Goal: Transaction & Acquisition: Purchase product/service

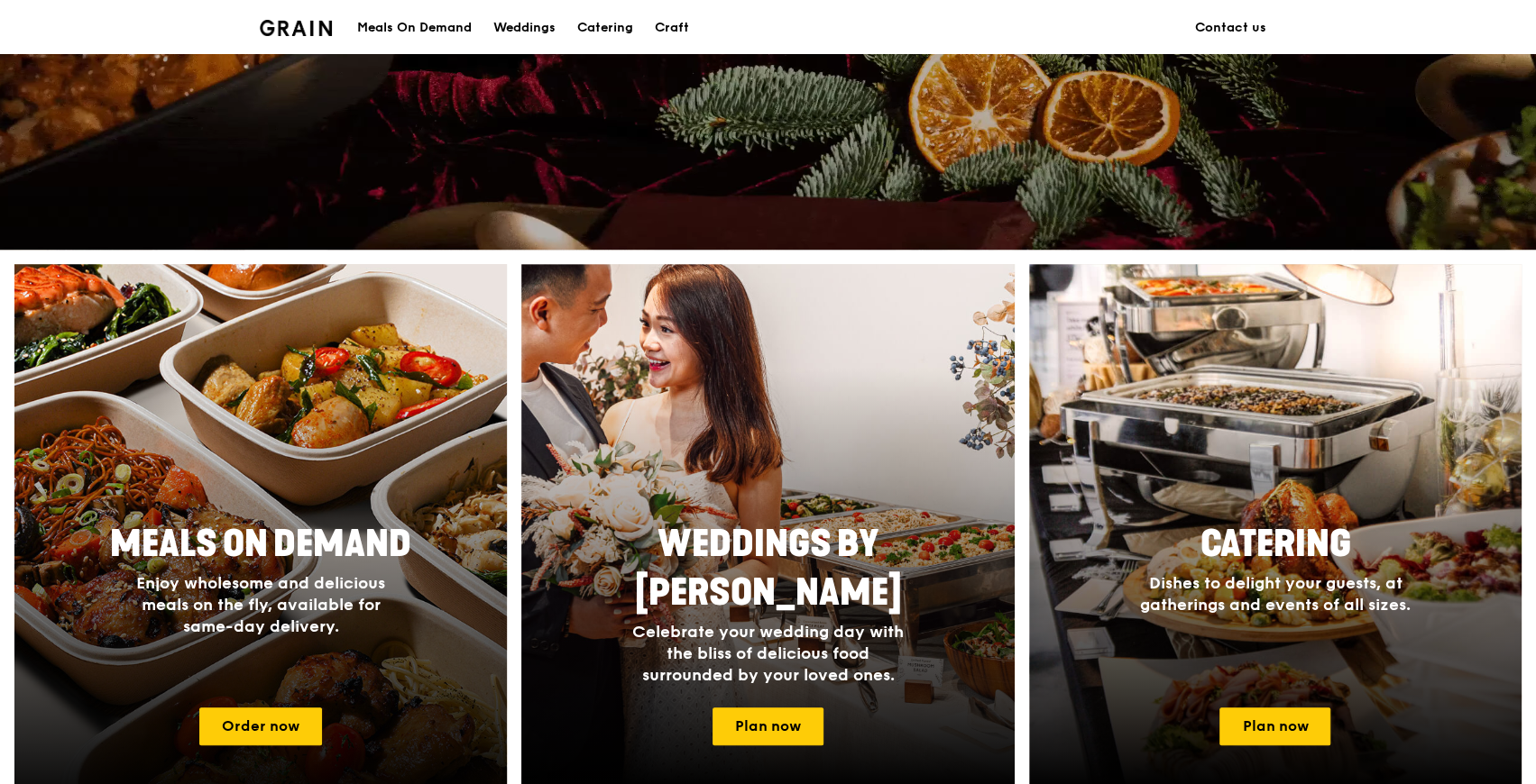
scroll to position [600, 0]
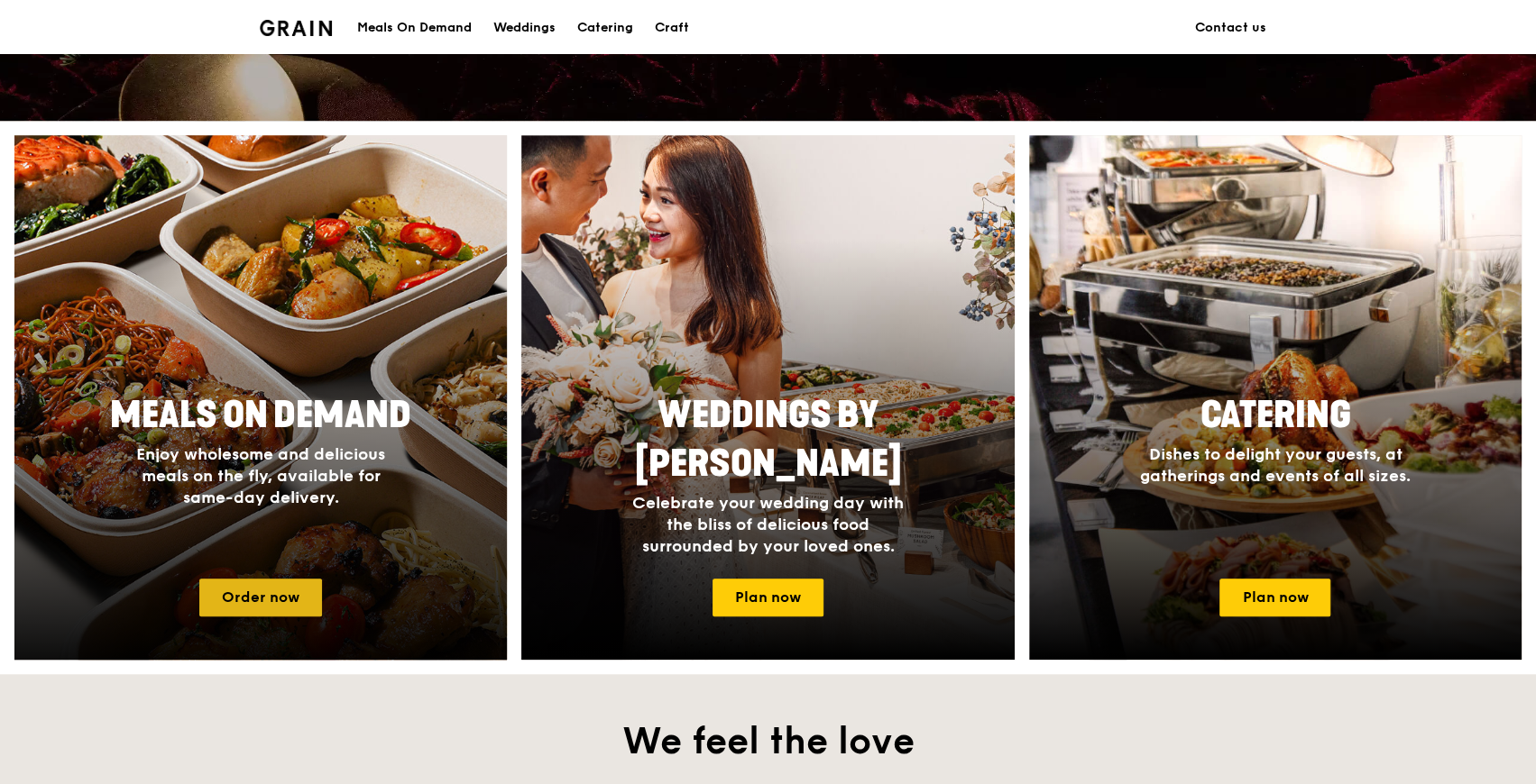
click at [251, 600] on link "Order now" at bounding box center [260, 598] width 123 height 38
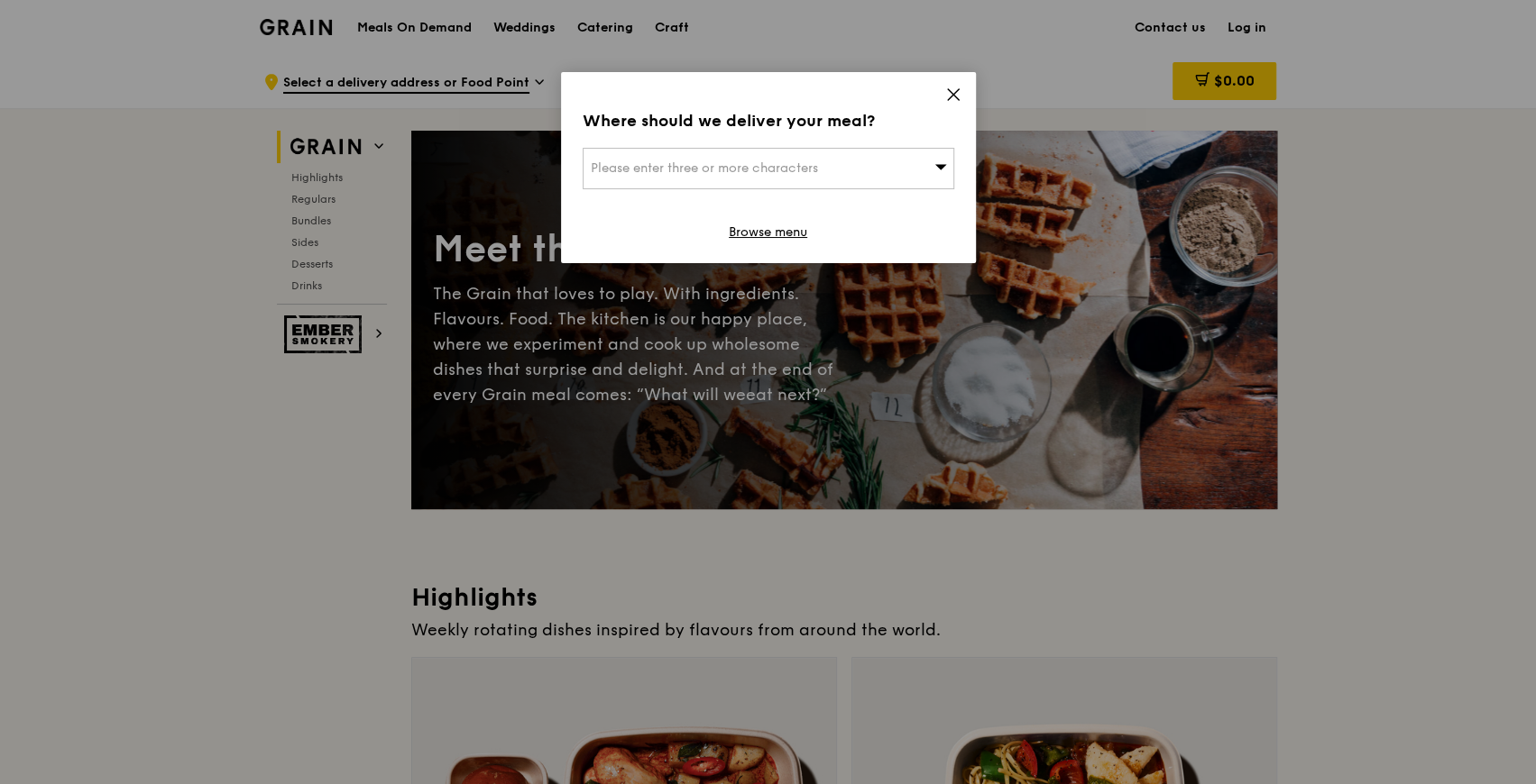
click at [947, 93] on icon at bounding box center [954, 95] width 16 height 16
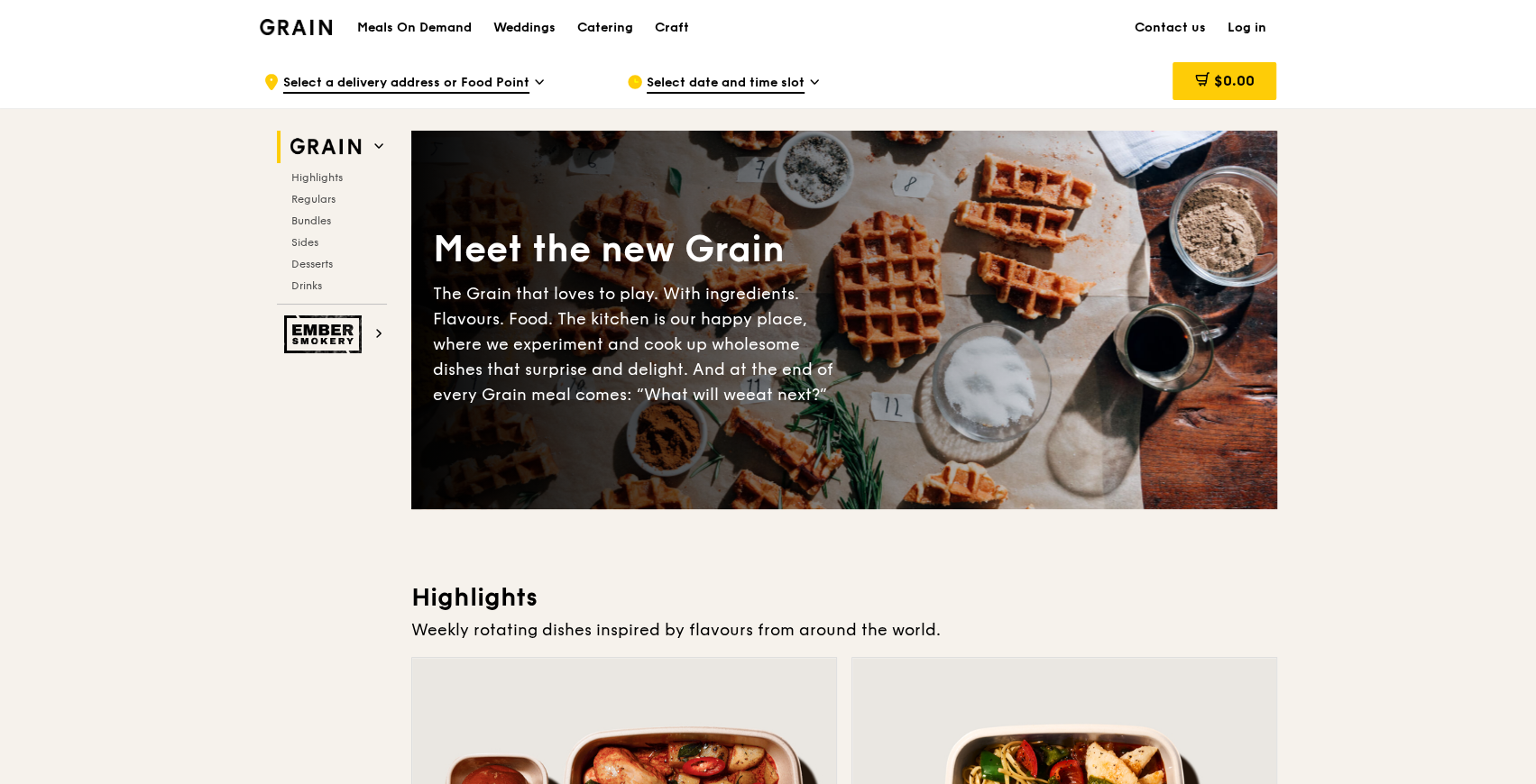
click at [1257, 30] on link "Log in" at bounding box center [1247, 27] width 60 height 54
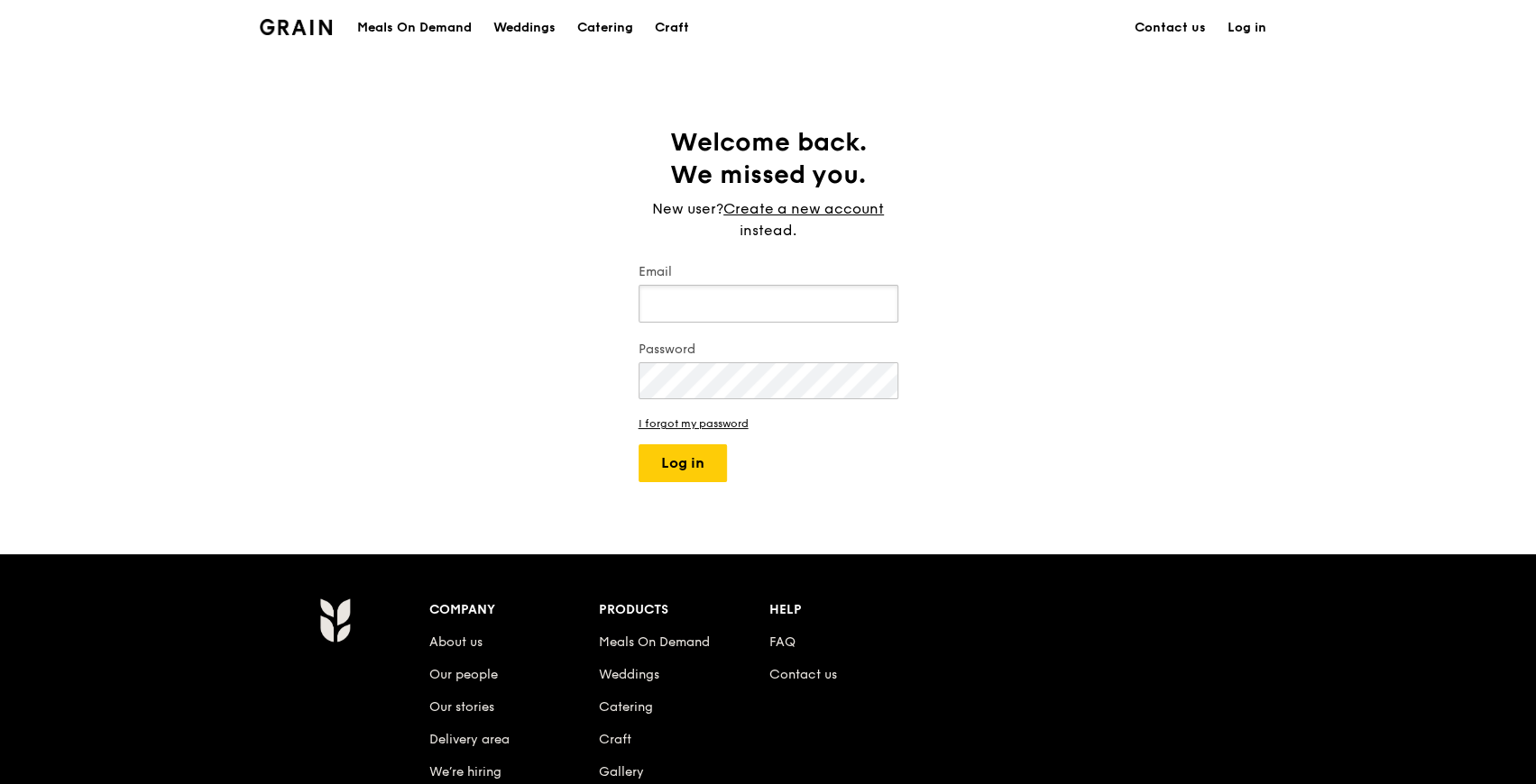
type input "[EMAIL_ADDRESS][DOMAIN_NAME]"
click at [696, 469] on button "Log in" at bounding box center [682, 464] width 88 height 38
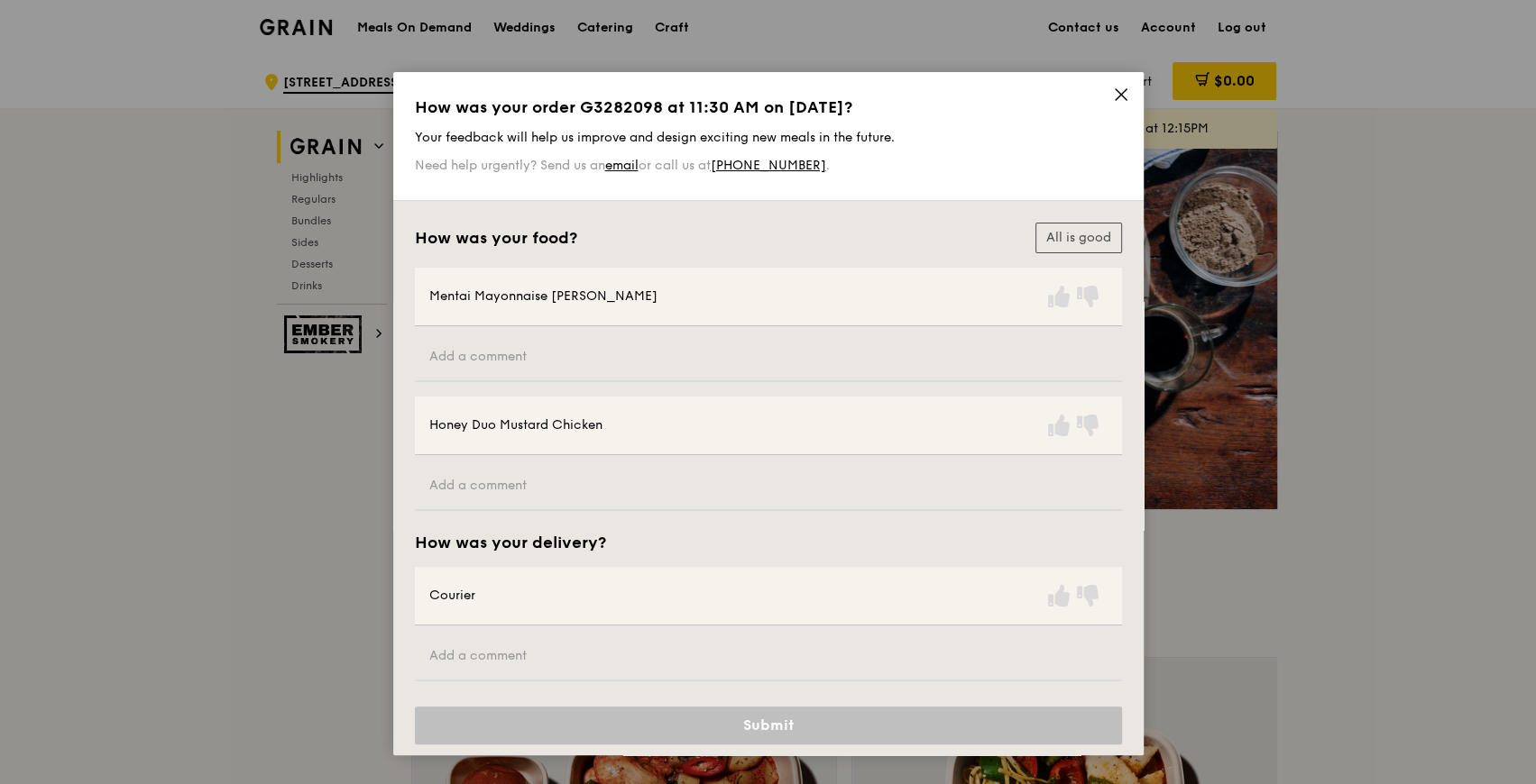
click at [1117, 95] on icon at bounding box center [1121, 95] width 16 height 16
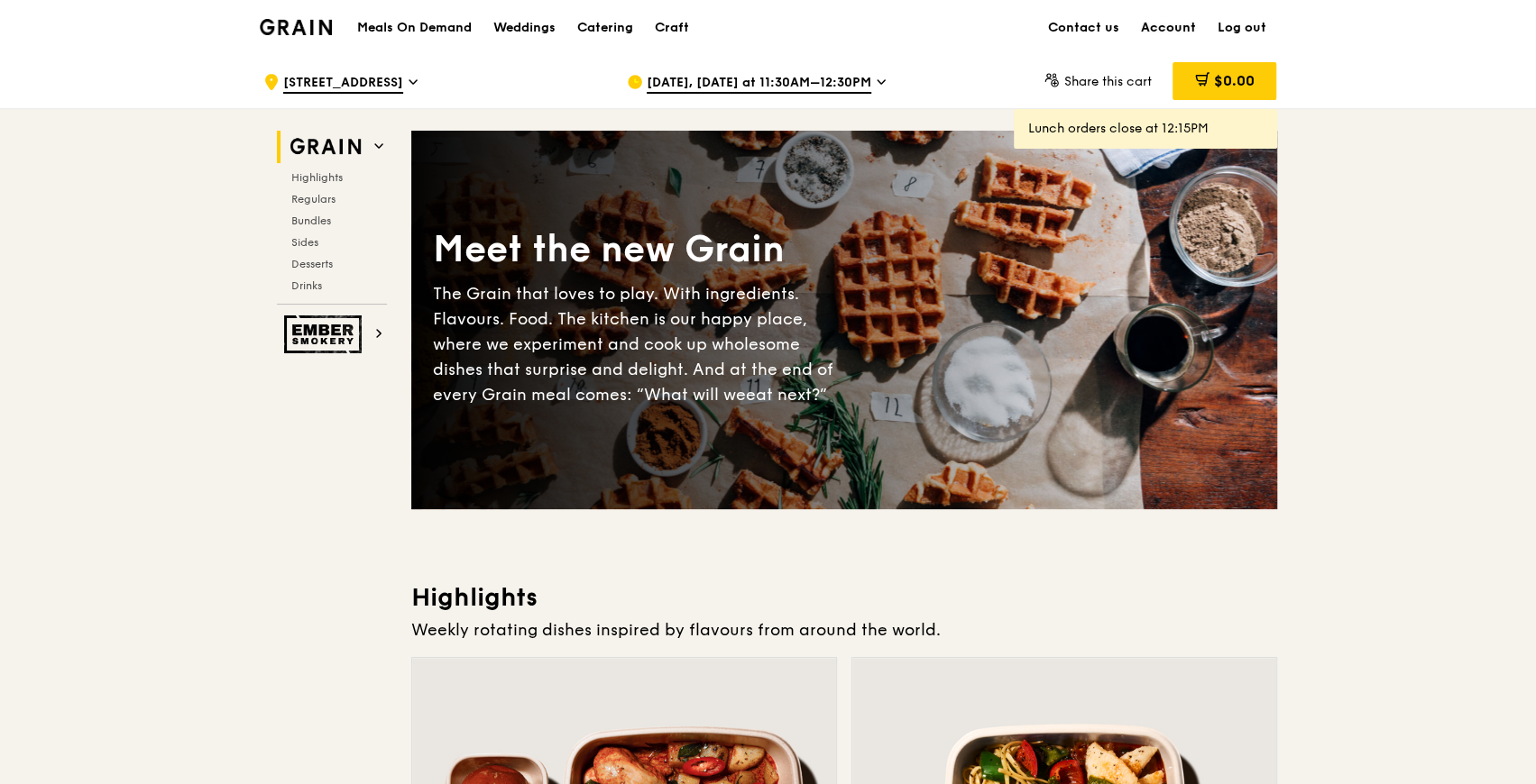
click at [1181, 25] on link "Account" at bounding box center [1168, 27] width 76 height 54
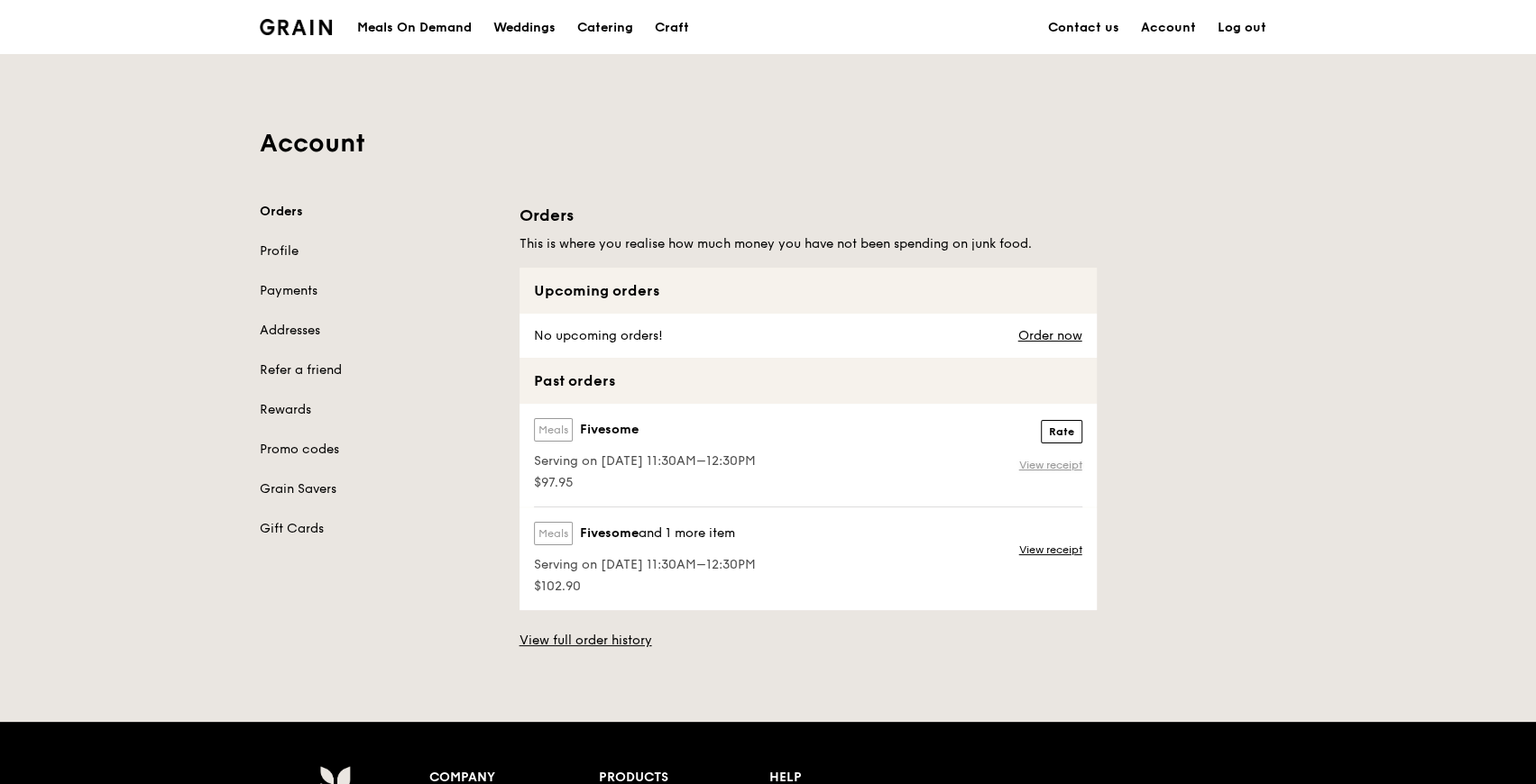
click at [1046, 468] on link "View receipt" at bounding box center [1050, 466] width 63 height 15
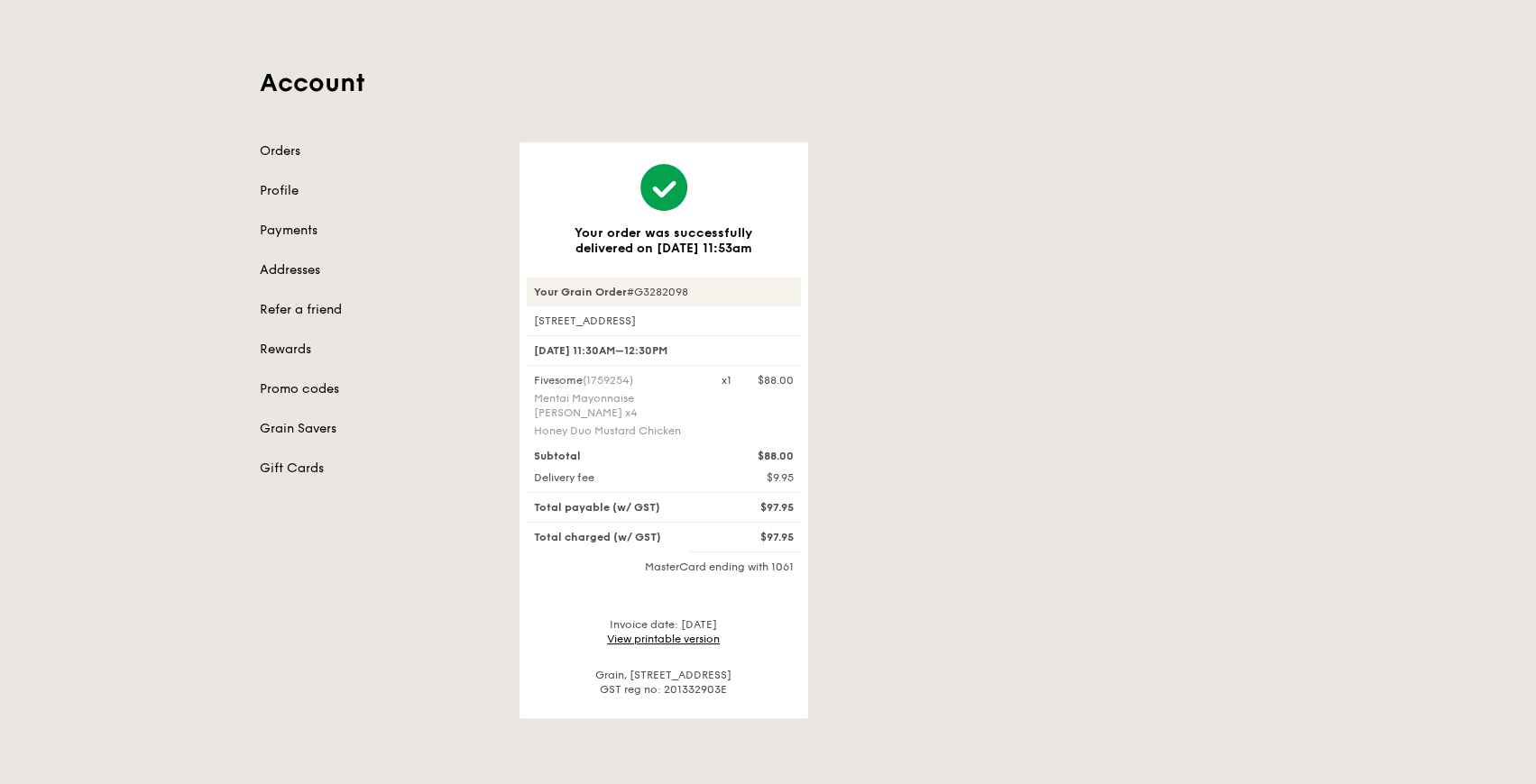
scroll to position [59, 0]
click at [680, 636] on link "View printable version" at bounding box center [663, 640] width 113 height 13
